Goal: Task Accomplishment & Management: Manage account settings

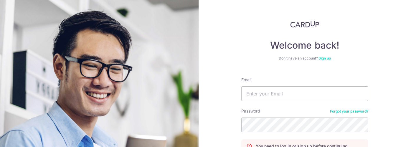
click at [0, 147] on nordpass-portal at bounding box center [0, 147] width 0 height 0
type input "[EMAIL_ADDRESS][DOMAIN_NAME]"
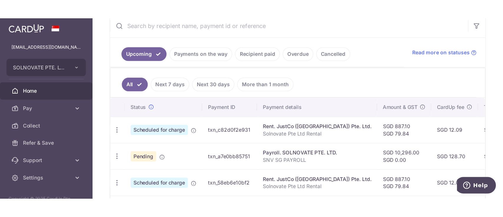
scroll to position [118, 0]
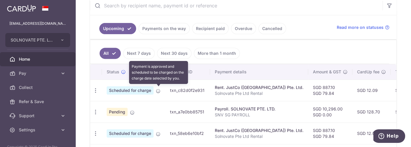
click at [160, 91] on icon at bounding box center [158, 91] width 5 height 5
click at [157, 90] on icon at bounding box center [158, 91] width 5 height 5
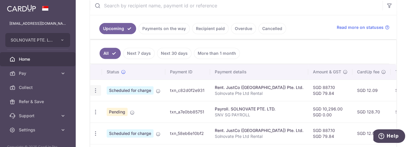
click at [94, 90] on icon "button" at bounding box center [96, 90] width 6 height 6
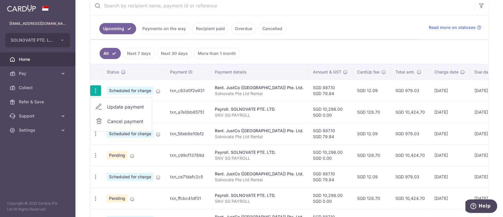
click at [129, 121] on span "Cancel payment" at bounding box center [126, 121] width 39 height 7
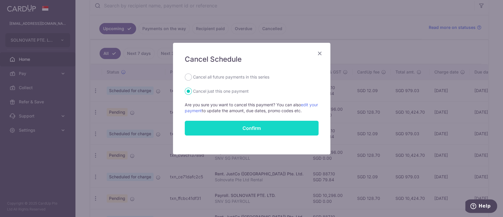
click at [235, 128] on button "Confirm" at bounding box center [252, 127] width 134 height 15
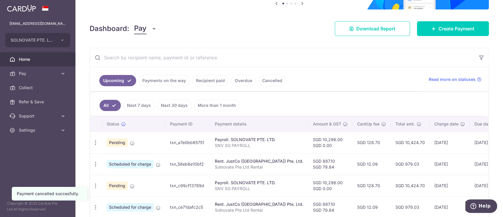
scroll to position [78, 0]
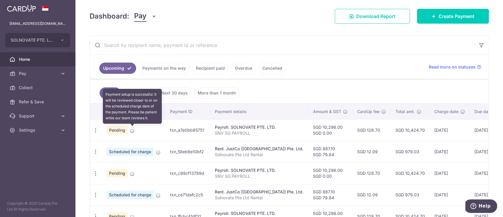
click at [132, 128] on icon at bounding box center [132, 130] width 5 height 5
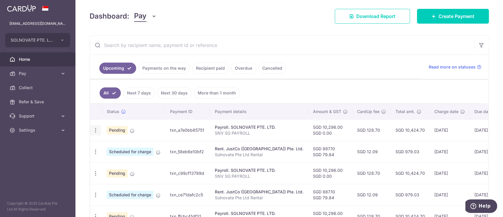
click at [98, 128] on div "Update payment Cancel payment" at bounding box center [95, 130] width 11 height 11
click at [98, 128] on icon "button" at bounding box center [96, 130] width 6 height 6
click at [113, 145] on span "Update payment" at bounding box center [127, 146] width 40 height 7
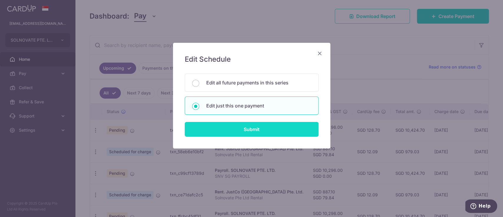
click at [243, 133] on input "Submit" at bounding box center [252, 129] width 134 height 15
radio input "true"
type input "10,296.00"
type input "29/10/2025"
type input "SNV SG PAYROLL"
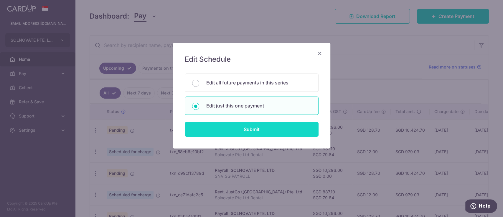
type input "SNV SG PAYROLL"
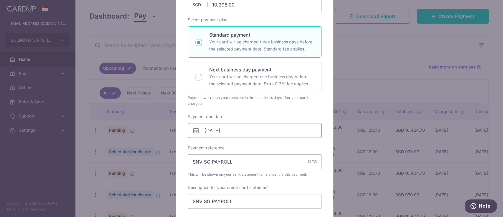
click at [243, 131] on input "29/10/2025" at bounding box center [255, 130] width 134 height 15
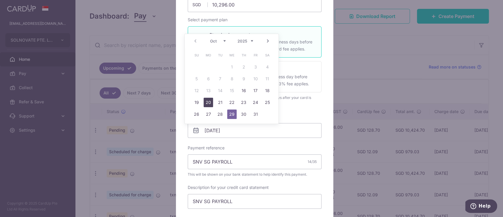
click at [211, 100] on link "20" at bounding box center [208, 102] width 9 height 9
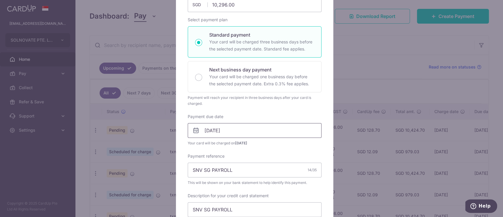
click at [254, 127] on input "20/10/2025" at bounding box center [255, 130] width 134 height 15
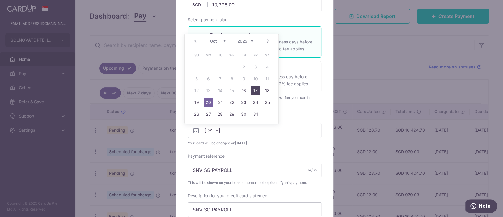
click at [257, 91] on link "17" at bounding box center [255, 90] width 9 height 9
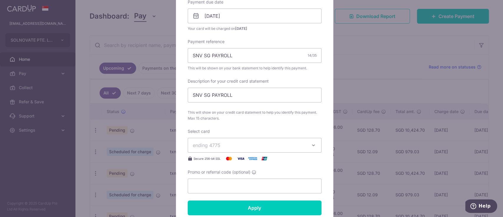
scroll to position [157, 0]
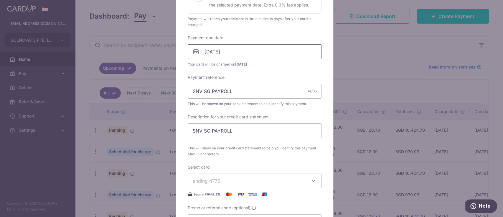
click at [267, 51] on input "[DATE]" at bounding box center [255, 51] width 134 height 15
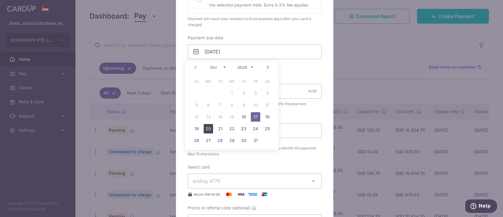
click at [212, 128] on link "20" at bounding box center [208, 128] width 9 height 9
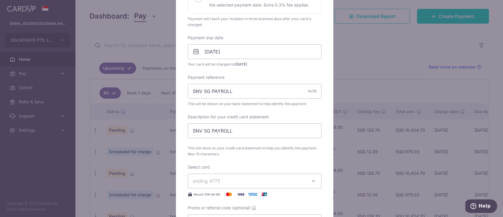
click at [265, 72] on div "Enter payment amount 10,296.00 10296.00 SGD To change the payment amount, pleas…" at bounding box center [255, 68] width 134 height 319
click at [245, 54] on input "20/10/2025" at bounding box center [255, 51] width 134 height 15
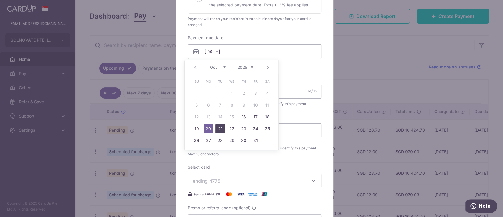
click at [217, 125] on link "21" at bounding box center [219, 128] width 9 height 9
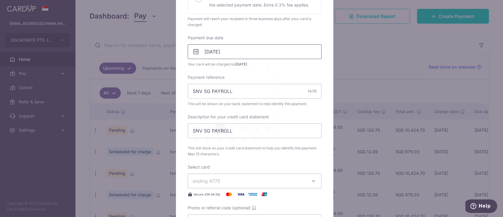
click at [239, 47] on input "21/10/2025" at bounding box center [255, 51] width 134 height 15
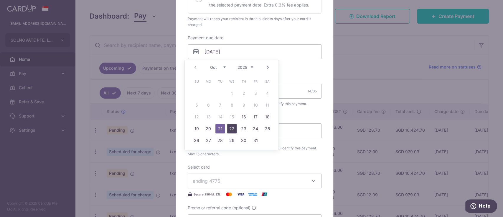
click at [233, 128] on link "22" at bounding box center [231, 128] width 9 height 9
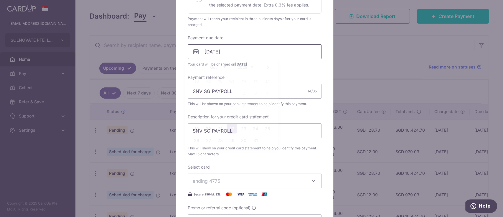
click at [234, 51] on input "22/10/2025" at bounding box center [255, 51] width 134 height 15
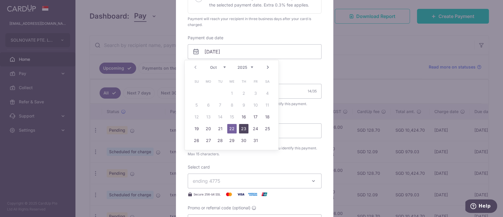
click at [242, 127] on link "23" at bounding box center [243, 128] width 9 height 9
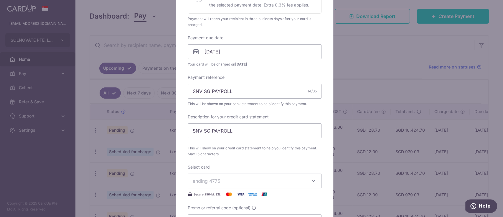
click at [283, 64] on span "Your card will be charged on 17/10/2025" at bounding box center [255, 64] width 134 height 6
click at [255, 50] on input "[DATE]" at bounding box center [255, 51] width 134 height 15
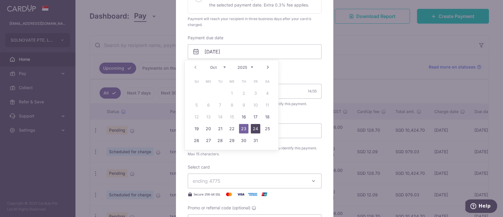
click at [255, 127] on link "24" at bounding box center [255, 128] width 9 height 9
click at [232, 52] on input "24/10/2025" at bounding box center [255, 51] width 134 height 15
click at [243, 130] on link "23" at bounding box center [243, 128] width 9 height 9
type input "[DATE]"
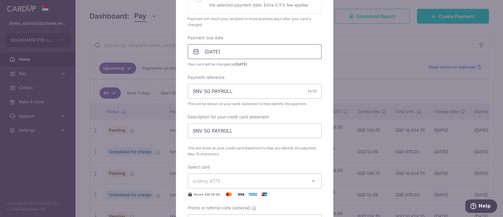
click at [243, 49] on input "[DATE]" at bounding box center [255, 51] width 134 height 15
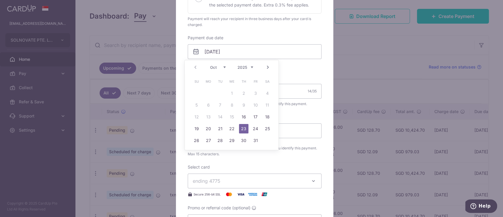
click at [304, 80] on div "Payment reference SNV SG PAYROLL 14/35 This will be shown on your bank statemen…" at bounding box center [255, 90] width 134 height 32
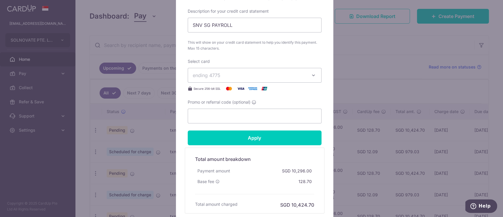
scroll to position [275, 0]
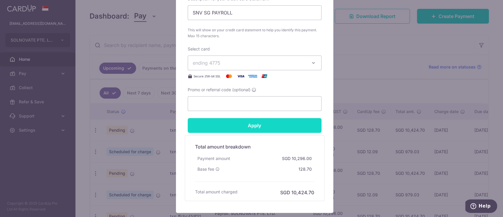
click at [229, 125] on input "Apply" at bounding box center [255, 125] width 134 height 15
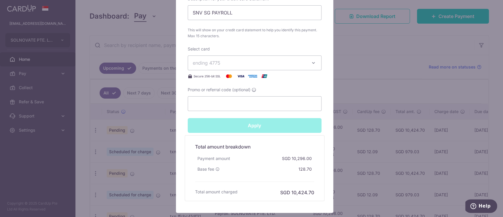
type input "Successfully Applied"
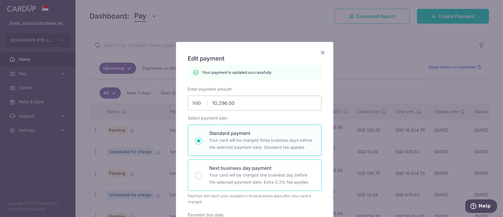
scroll to position [0, 0]
click at [319, 51] on icon "Close" at bounding box center [322, 52] width 7 height 7
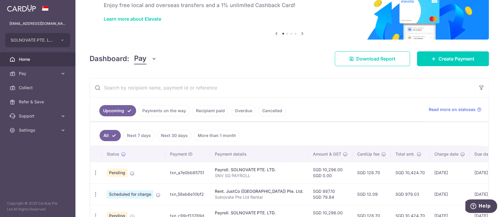
scroll to position [78, 0]
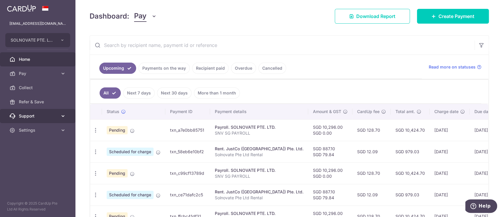
drag, startPoint x: 96, startPoint y: 130, endPoint x: 36, endPoint y: 115, distance: 62.0
click at [35, 115] on span "Support" at bounding box center [38, 116] width 39 height 6
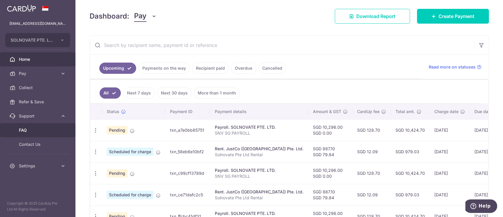
click at [32, 130] on span "FAQ" at bounding box center [38, 130] width 39 height 6
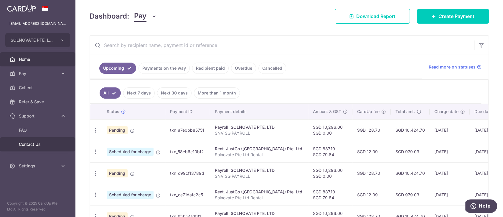
click at [33, 138] on link "Contact Us" at bounding box center [37, 144] width 75 height 14
